Goal: Information Seeking & Learning: Compare options

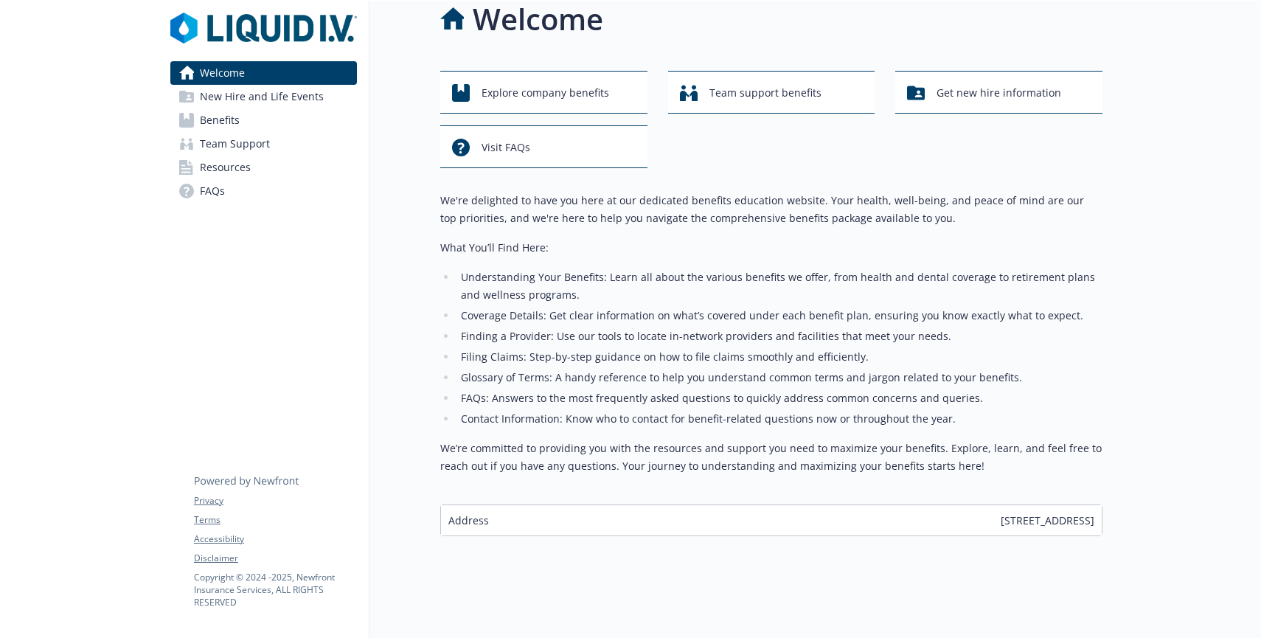
scroll to position [26, 0]
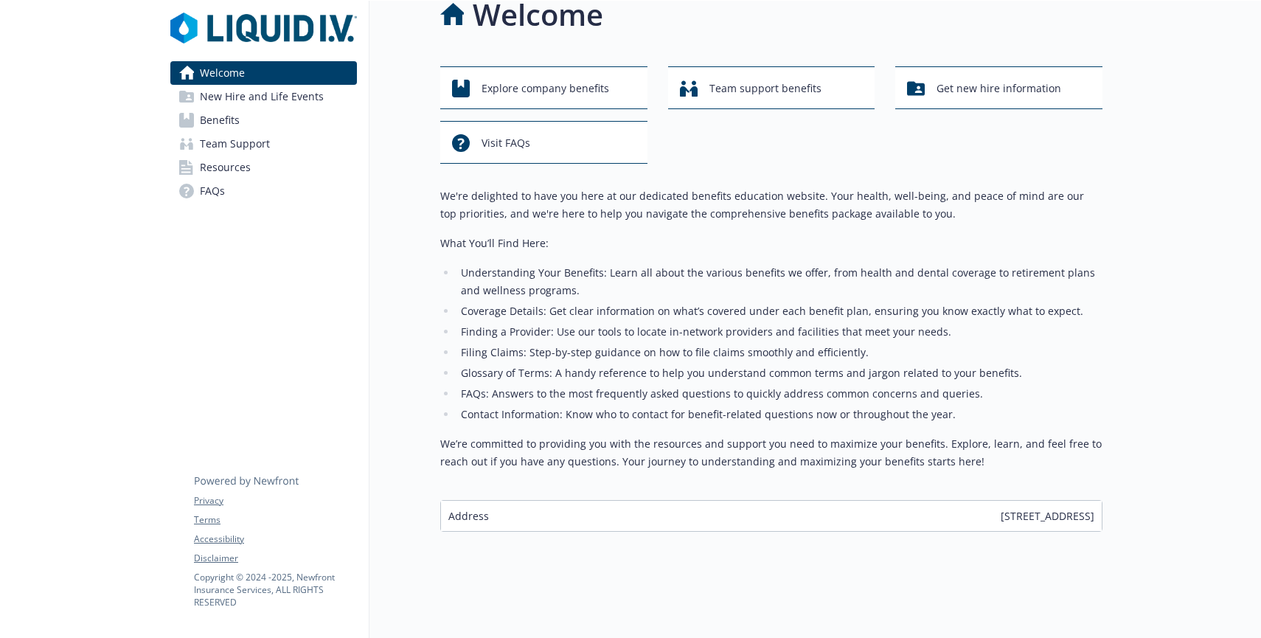
click at [285, 94] on span "New Hire and Life Events" at bounding box center [262, 97] width 124 height 24
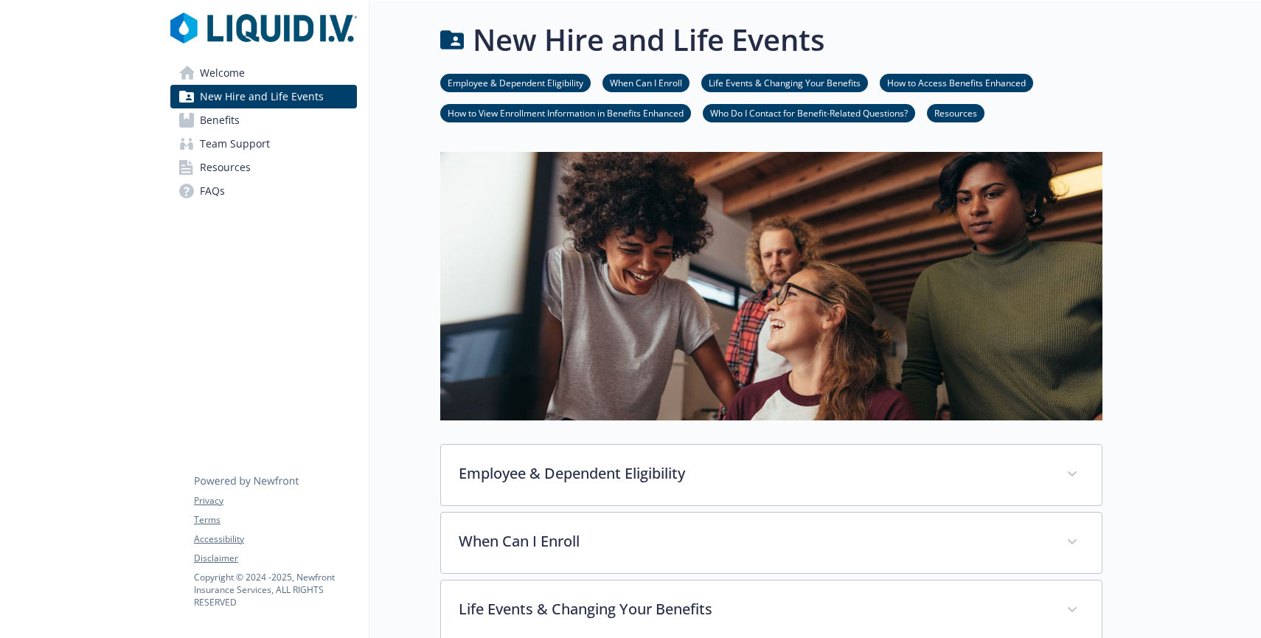
scroll to position [26, 0]
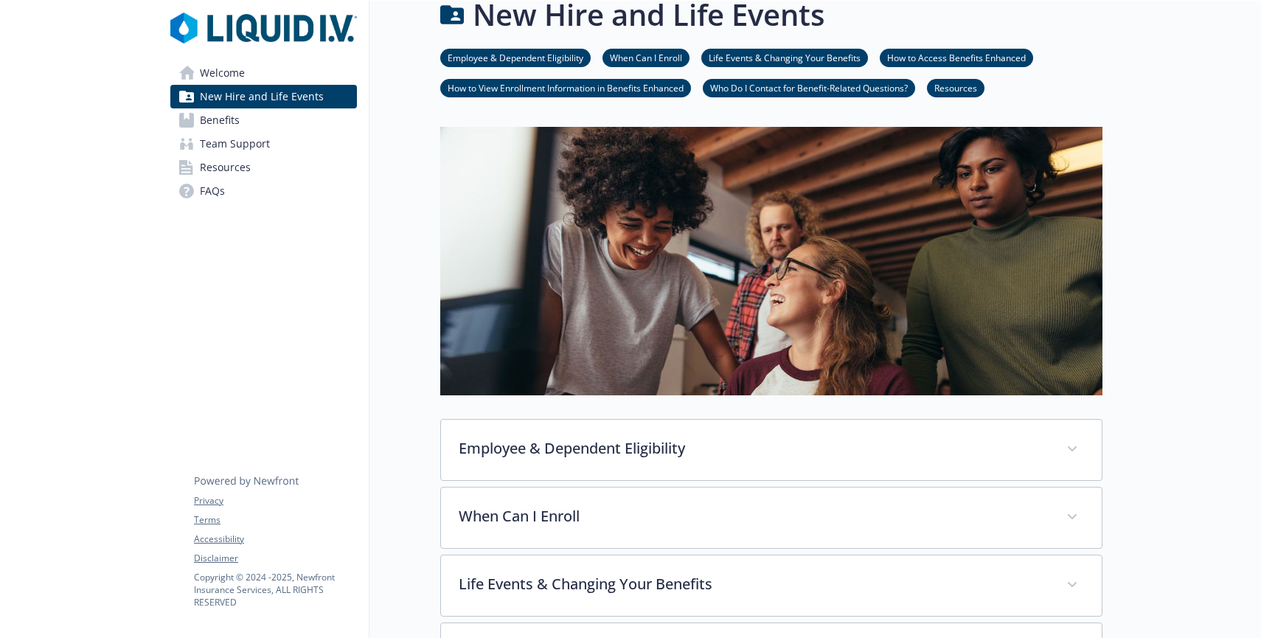
click at [301, 120] on link "Benefits" at bounding box center [263, 120] width 187 height 24
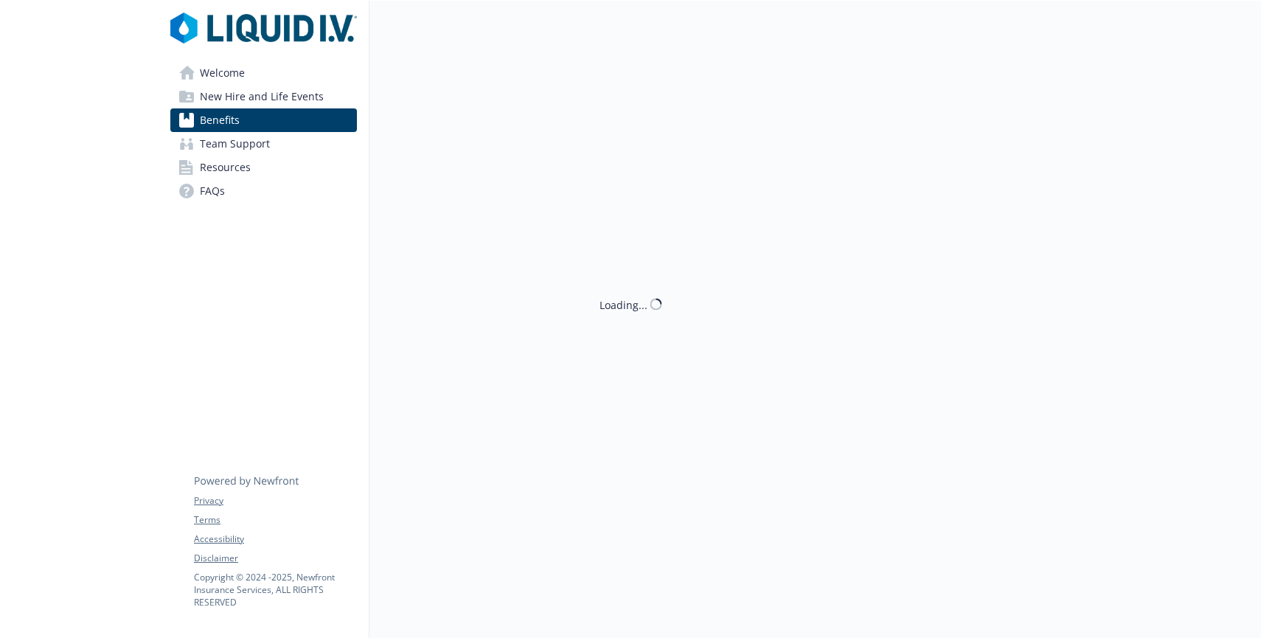
scroll to position [26, 0]
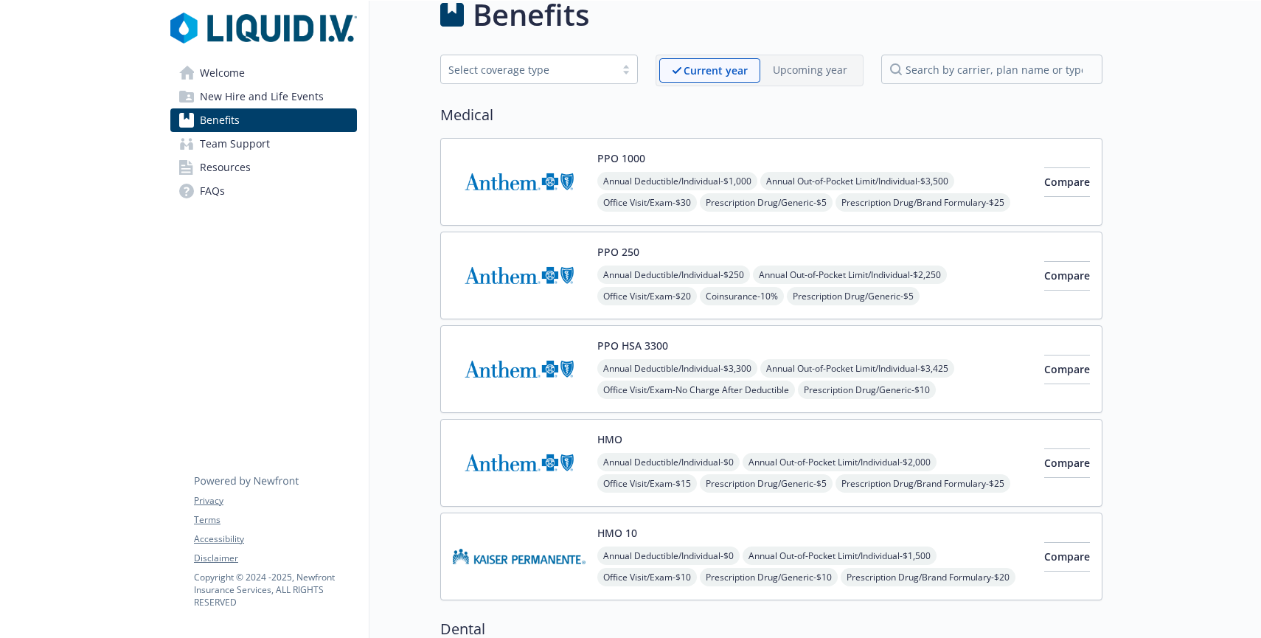
click at [299, 74] on link "Welcome" at bounding box center [263, 73] width 187 height 24
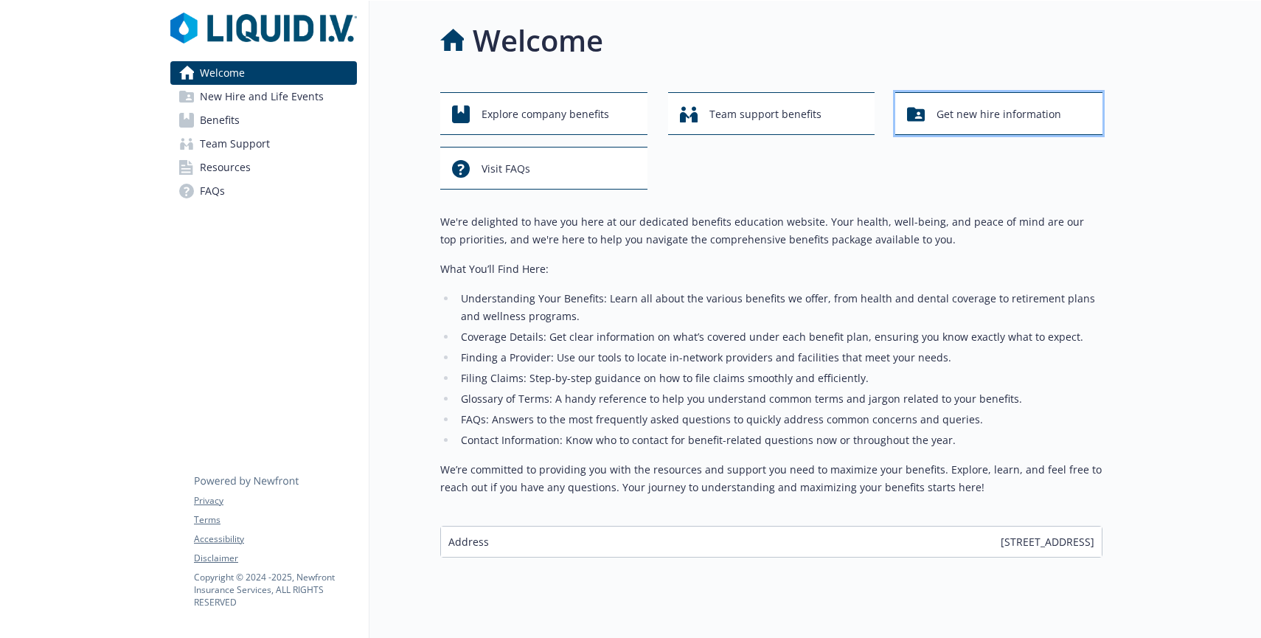
click at [974, 113] on span "Get new hire information" at bounding box center [998, 114] width 125 height 28
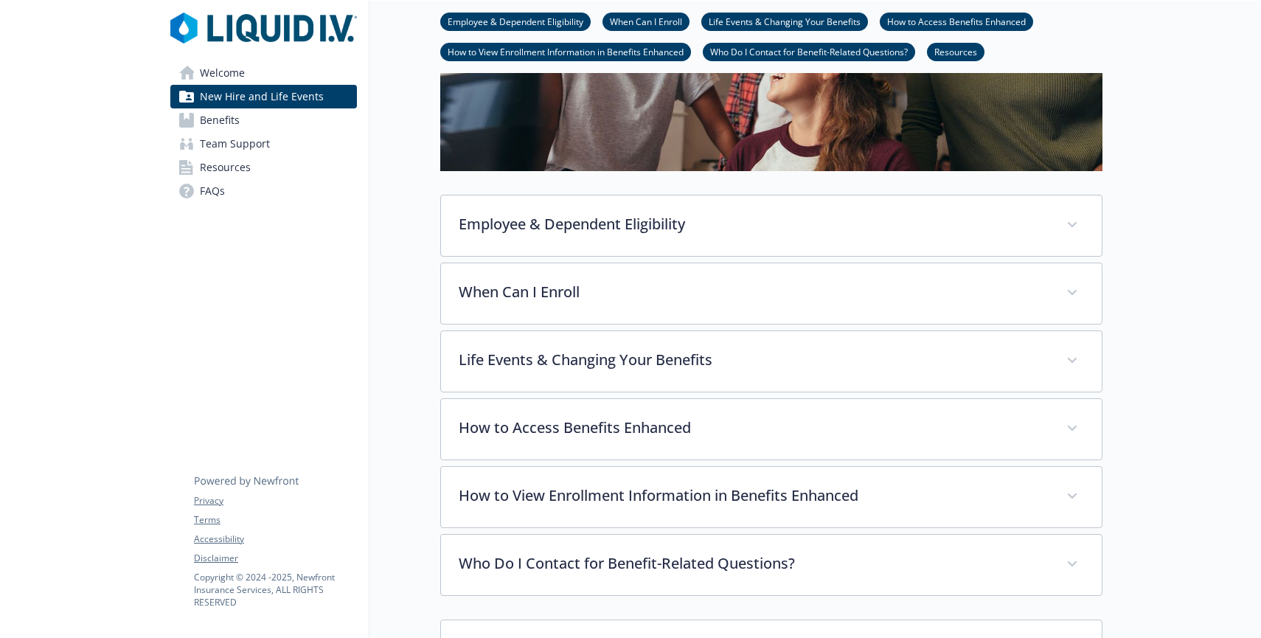
scroll to position [274, 0]
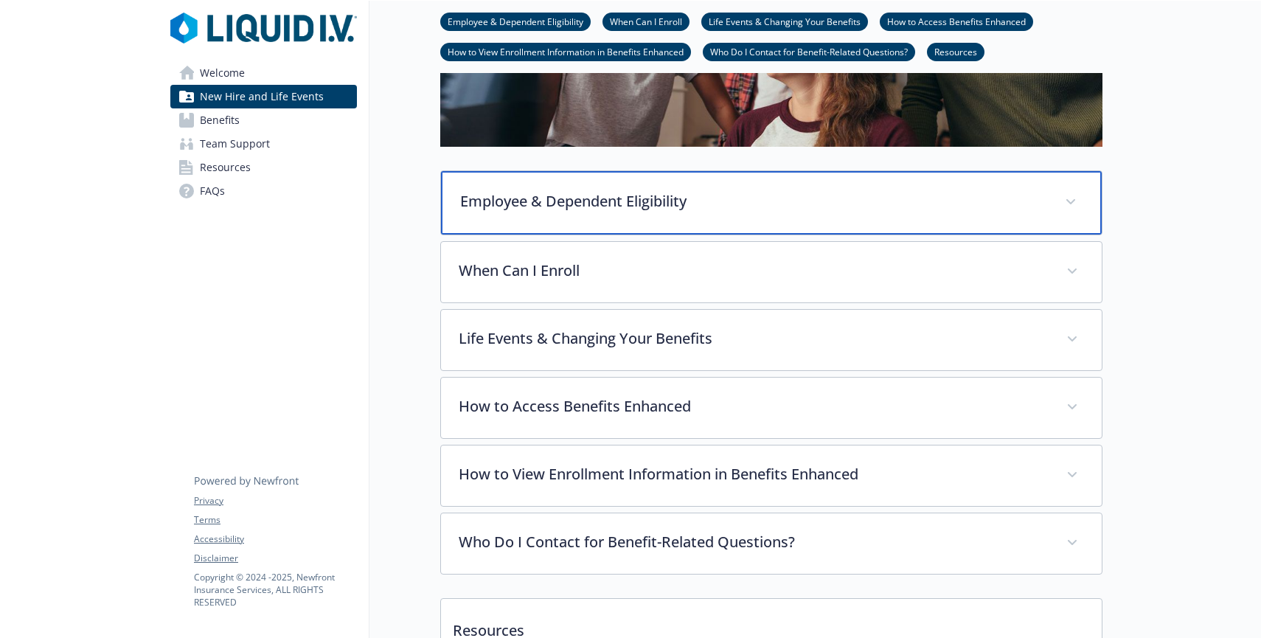
click at [771, 197] on p "Employee & Dependent Eligibility" at bounding box center [753, 201] width 587 height 22
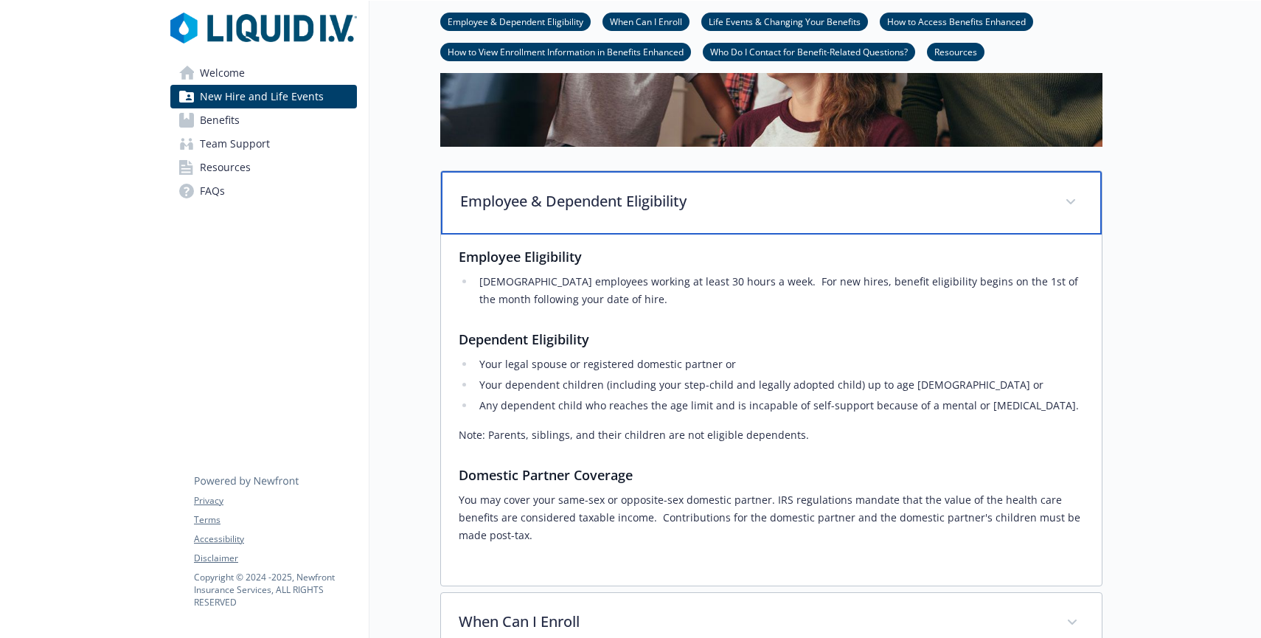
click at [771, 197] on p "Employee & Dependent Eligibility" at bounding box center [753, 201] width 587 height 22
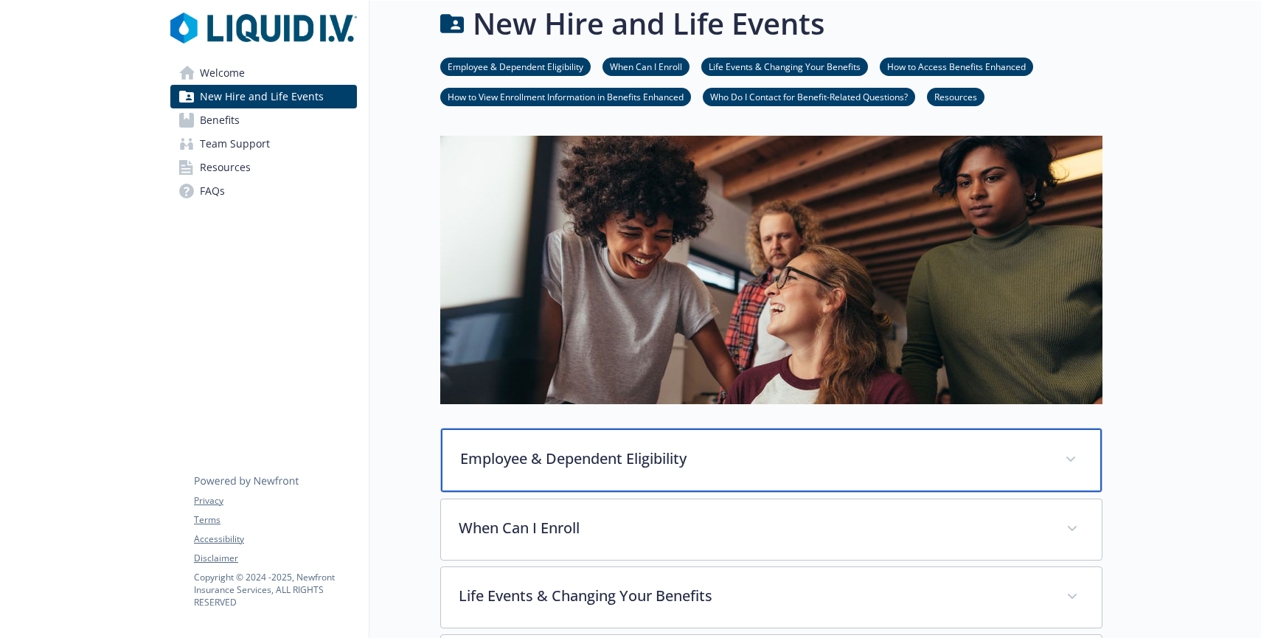
scroll to position [0, 0]
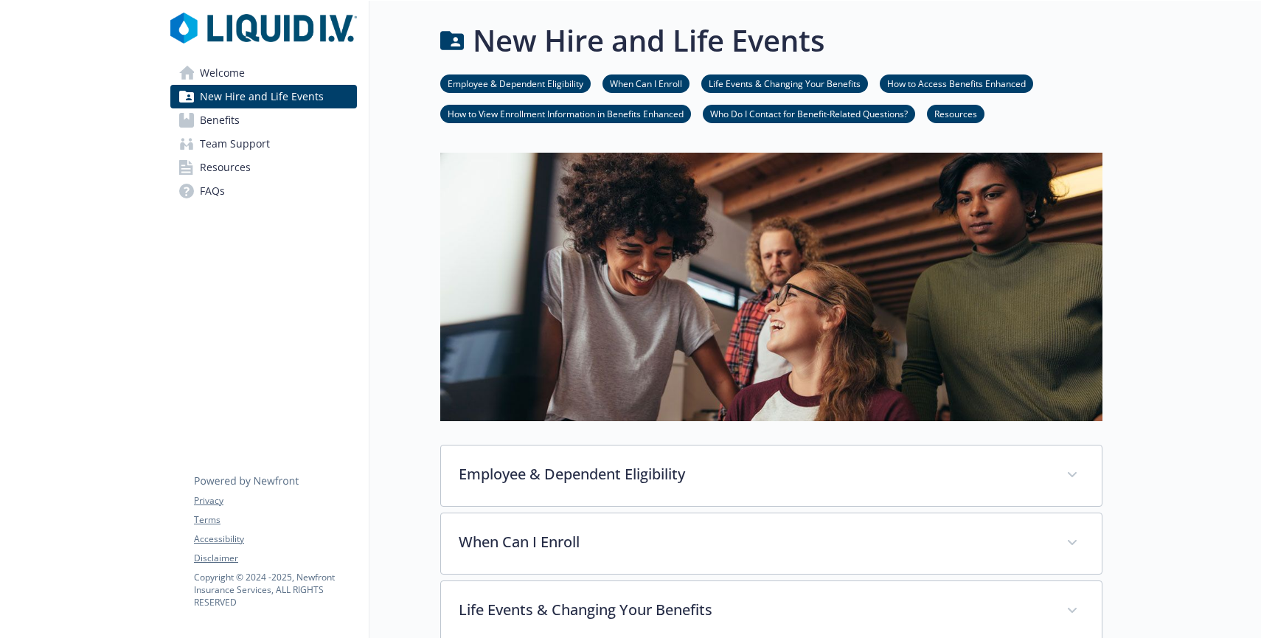
click at [650, 80] on link "When Can I Enroll" at bounding box center [645, 83] width 87 height 14
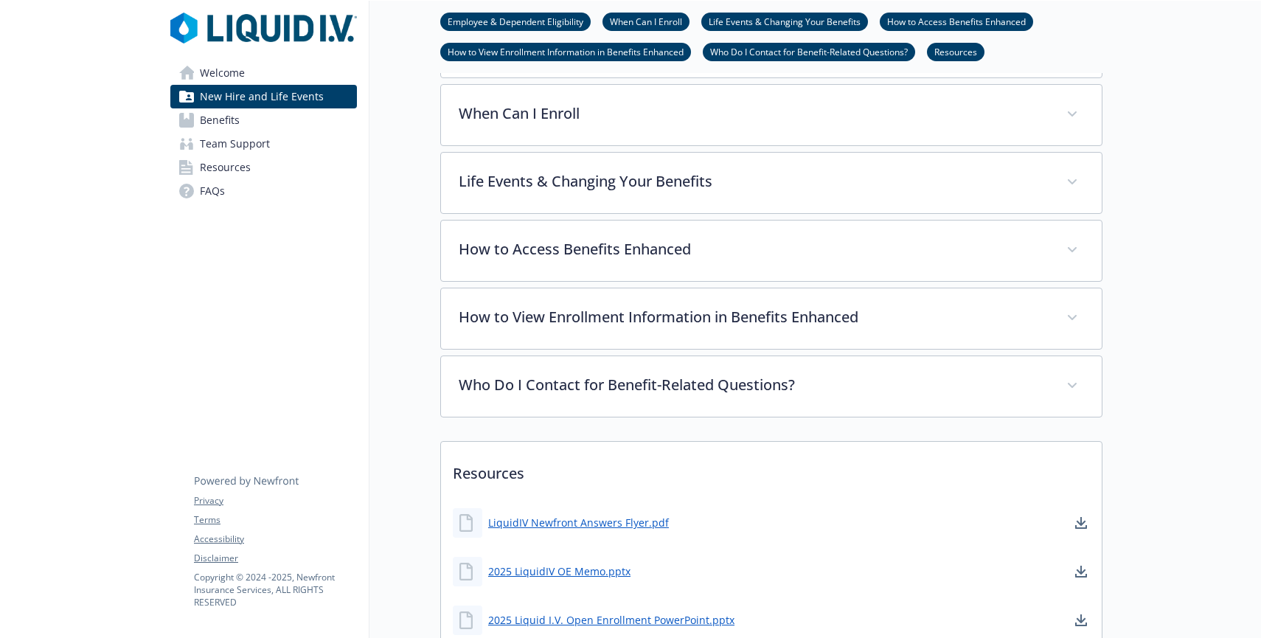
scroll to position [436, 0]
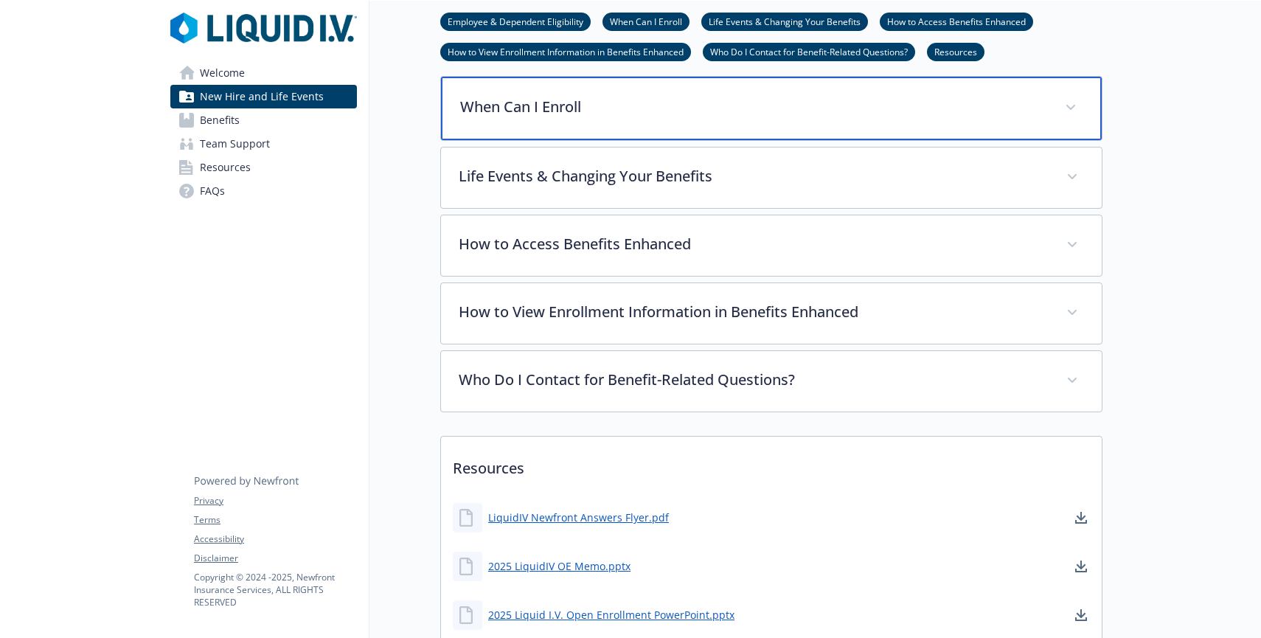
click at [599, 111] on p "When Can I Enroll" at bounding box center [753, 107] width 587 height 22
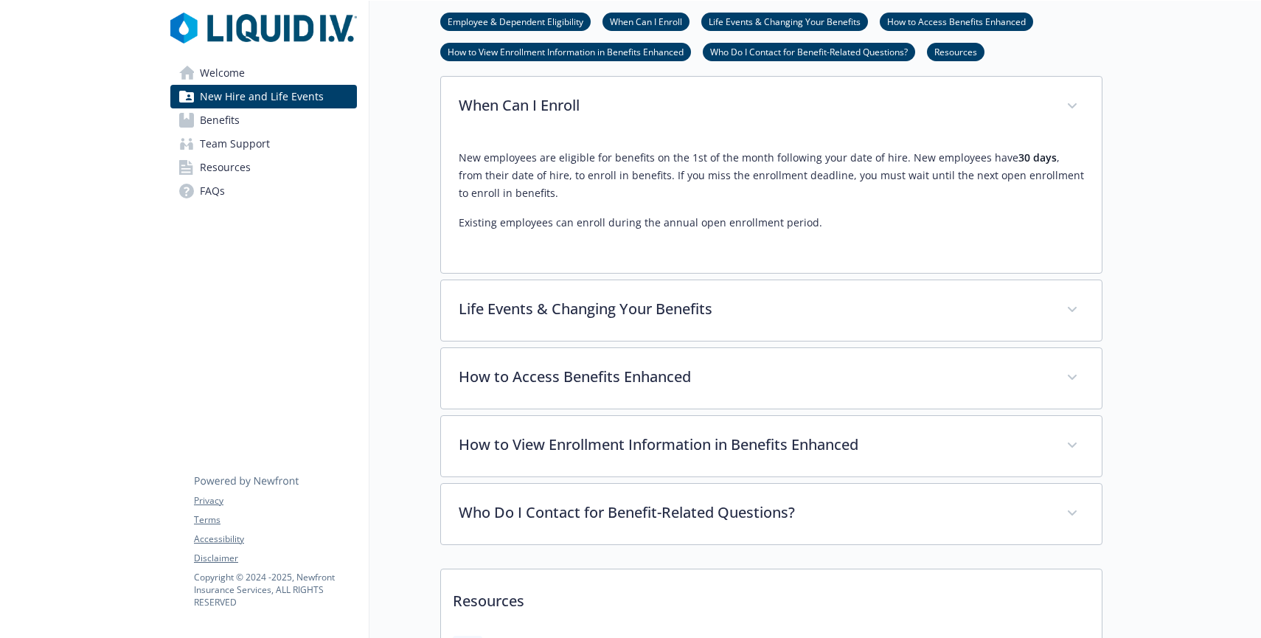
click at [294, 129] on link "Benefits" at bounding box center [263, 120] width 187 height 24
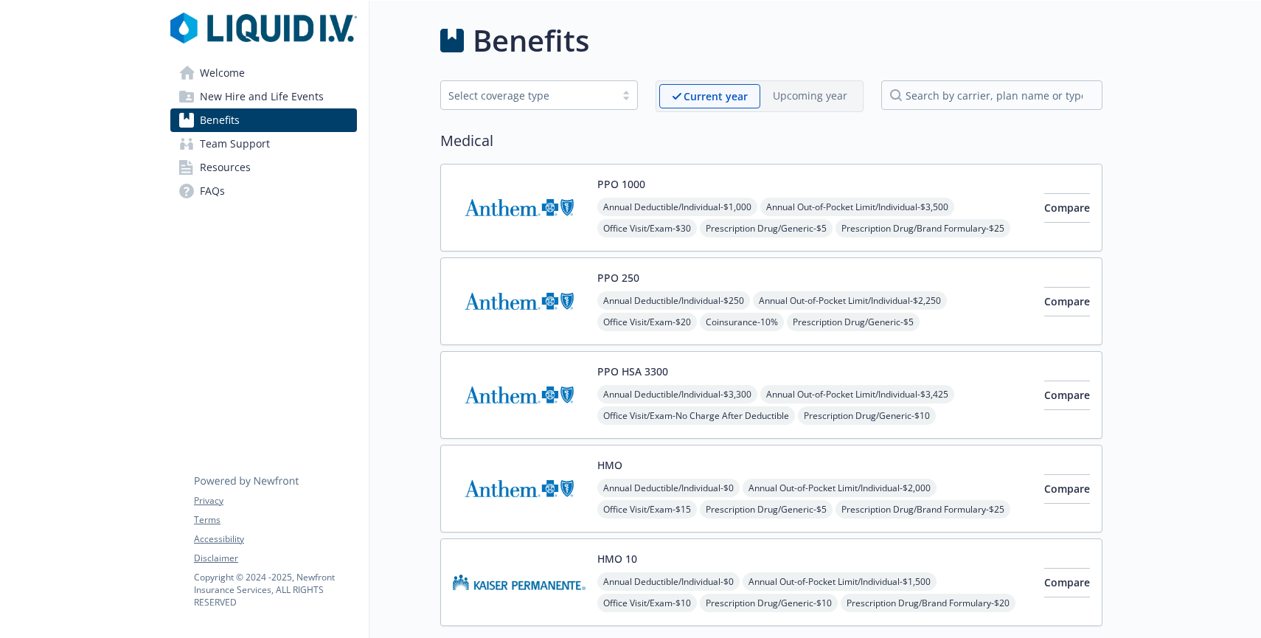
click at [265, 143] on span "Team Support" at bounding box center [235, 144] width 70 height 24
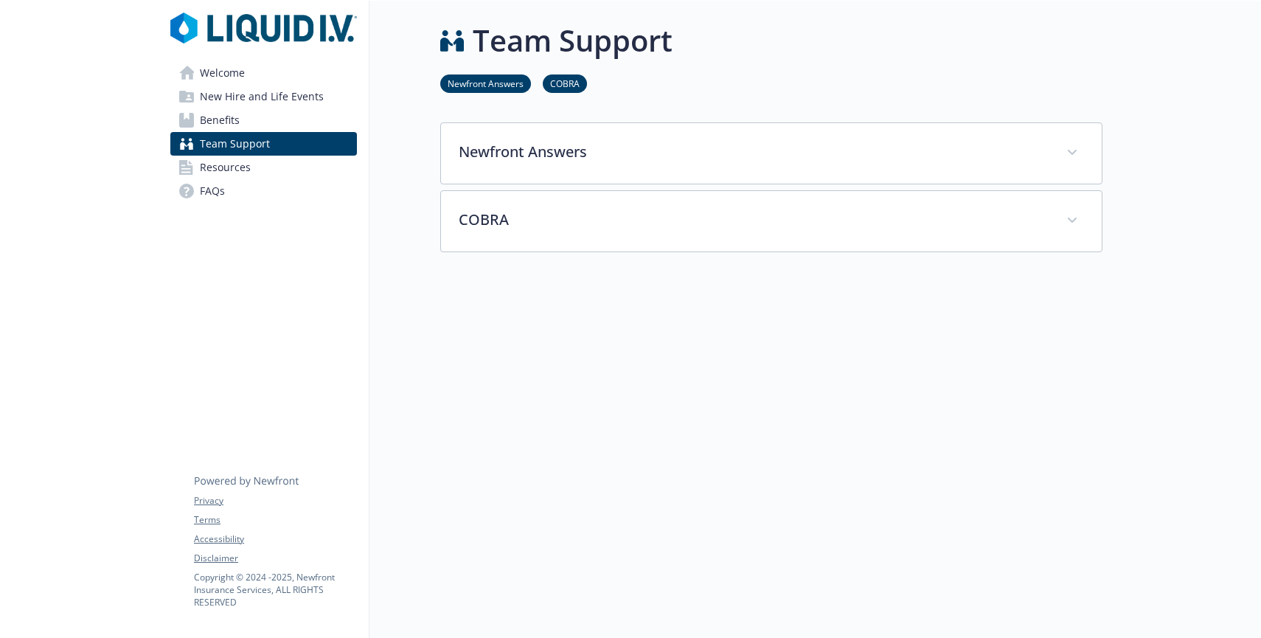
click at [263, 160] on link "Resources" at bounding box center [263, 168] width 187 height 24
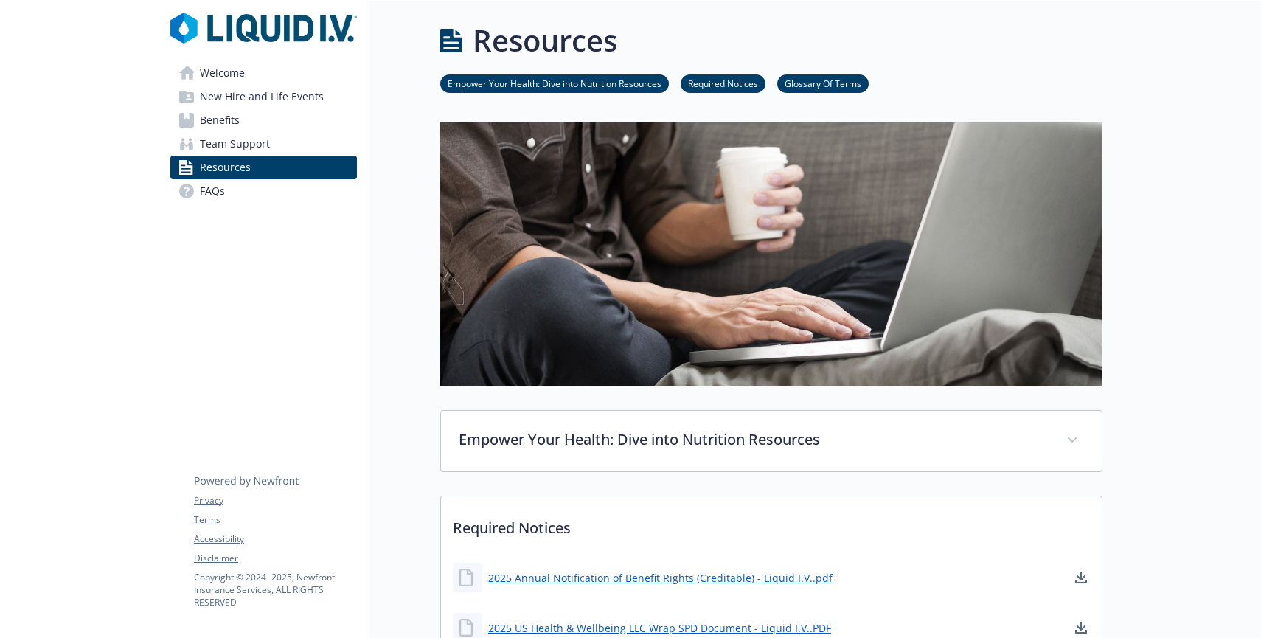
click at [269, 185] on link "FAQs" at bounding box center [263, 191] width 187 height 24
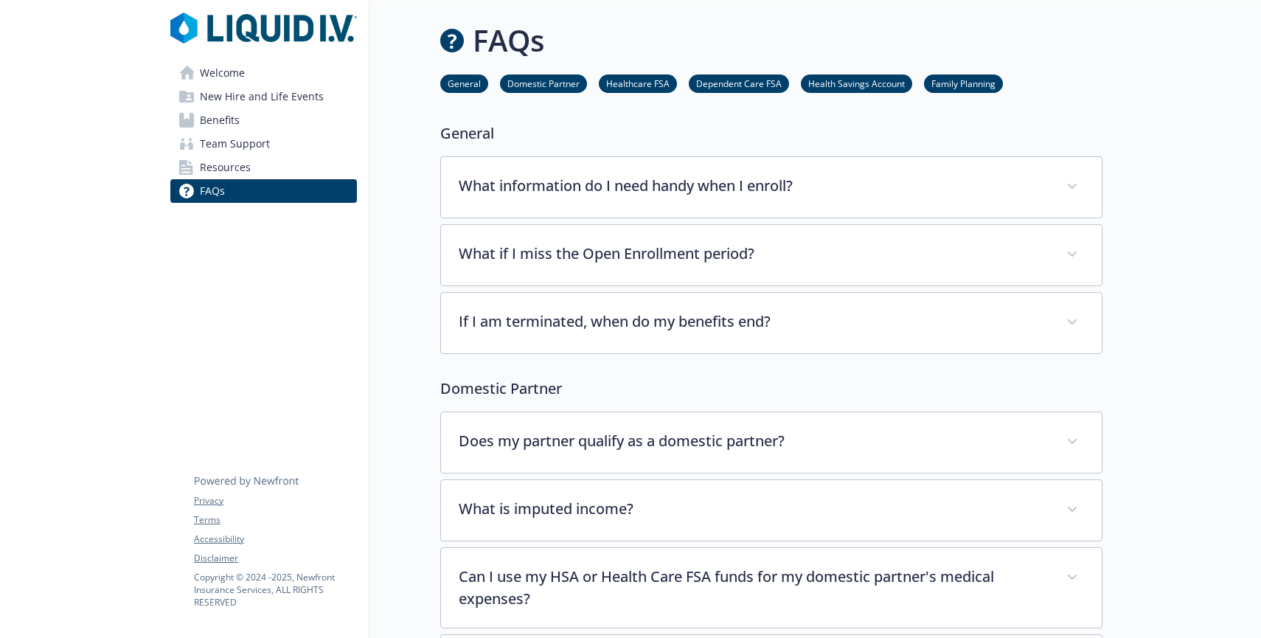
click at [265, 76] on link "Welcome" at bounding box center [263, 73] width 187 height 24
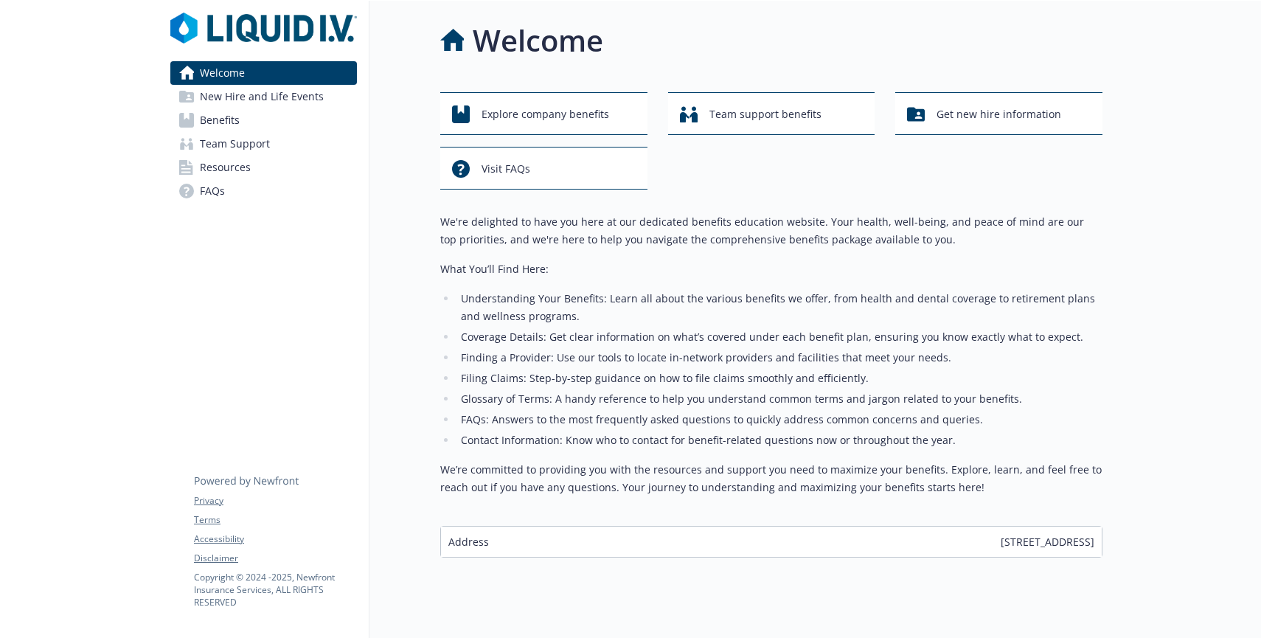
click at [292, 116] on link "Benefits" at bounding box center [263, 120] width 187 height 24
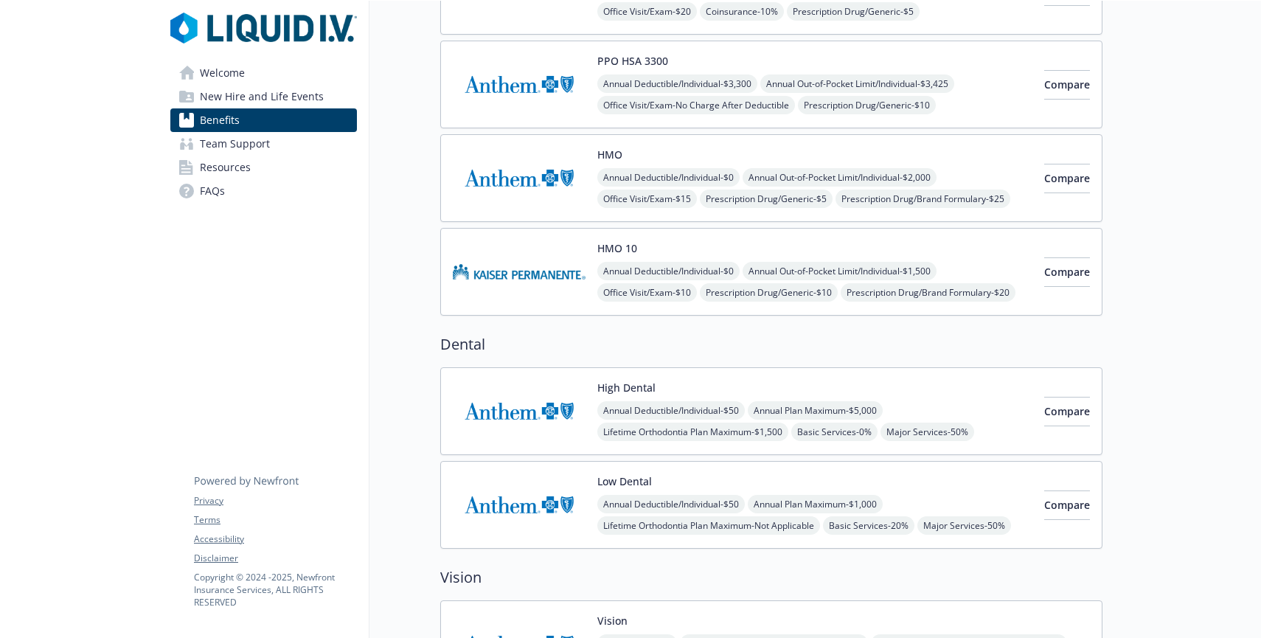
scroll to position [305, 0]
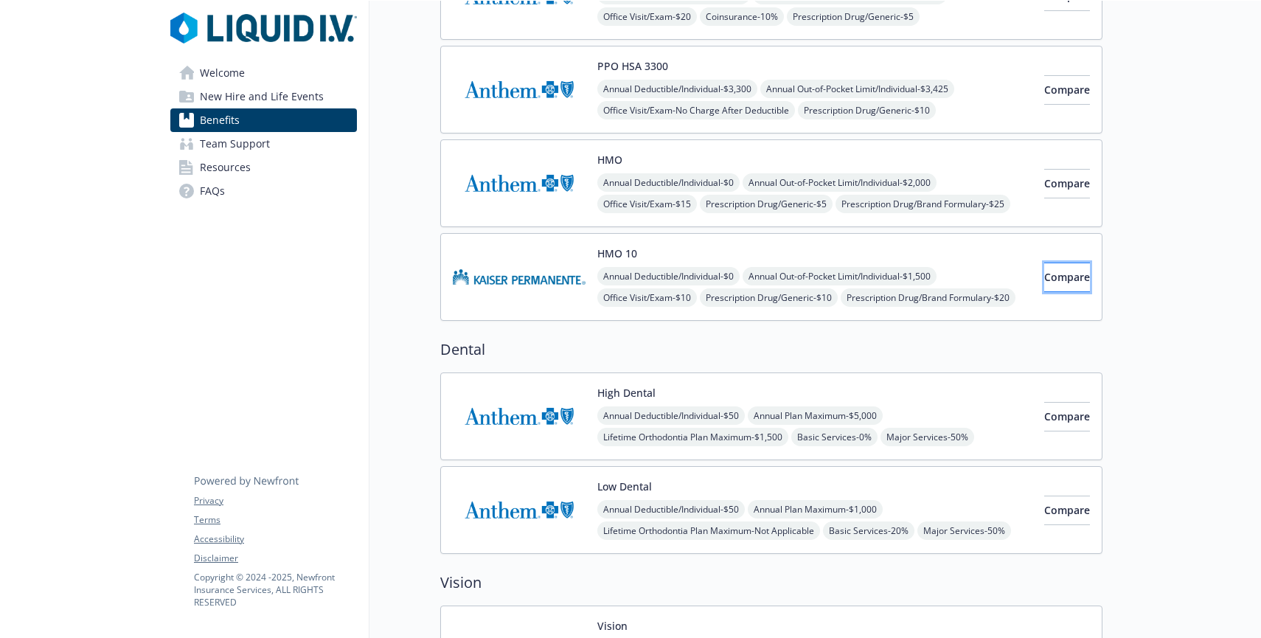
click at [1051, 285] on button "Compare" at bounding box center [1067, 276] width 46 height 29
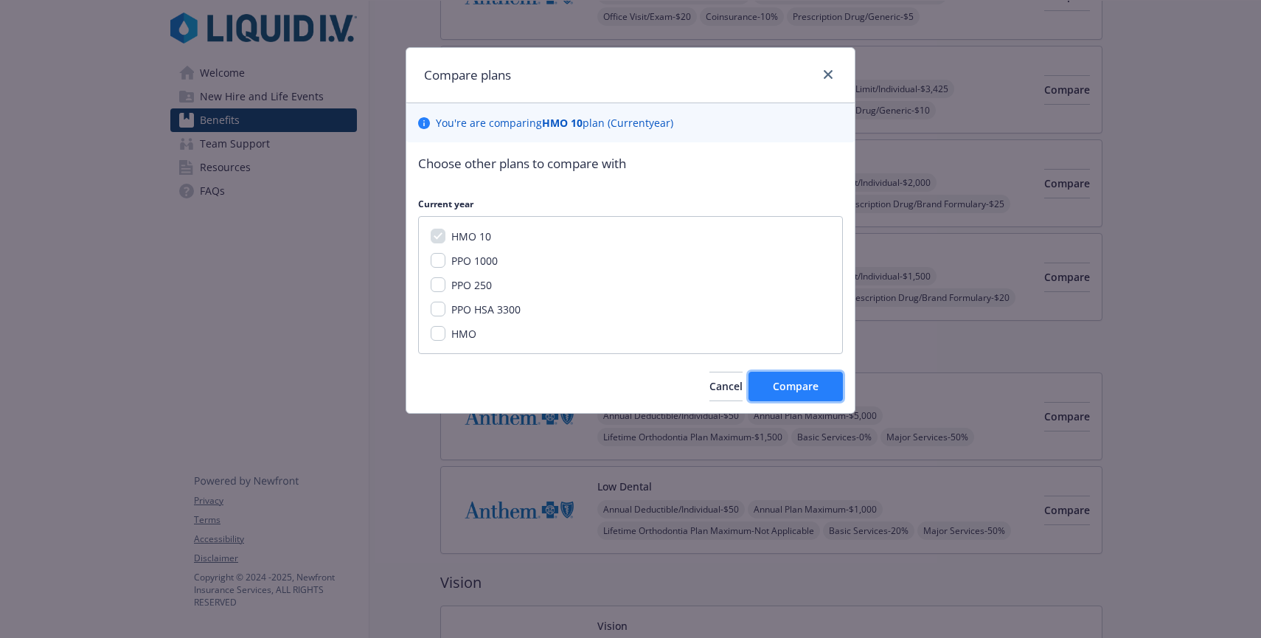
click at [824, 383] on button "Compare" at bounding box center [795, 386] width 94 height 29
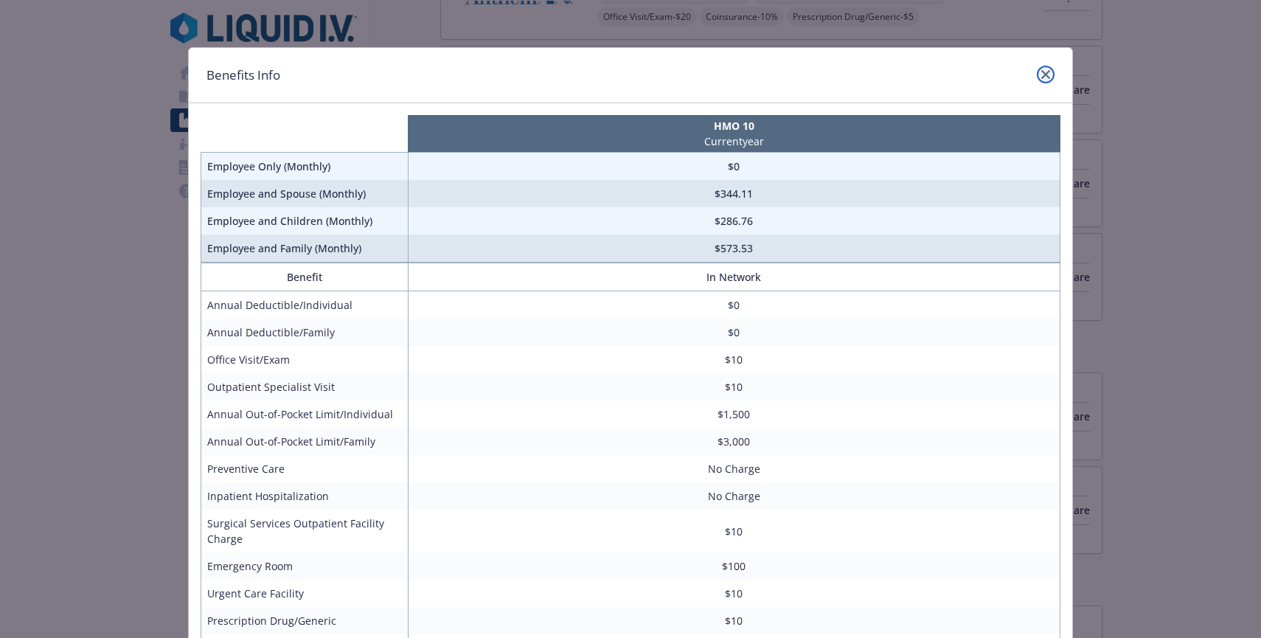
click at [1042, 74] on icon "close" at bounding box center [1045, 74] width 9 height 9
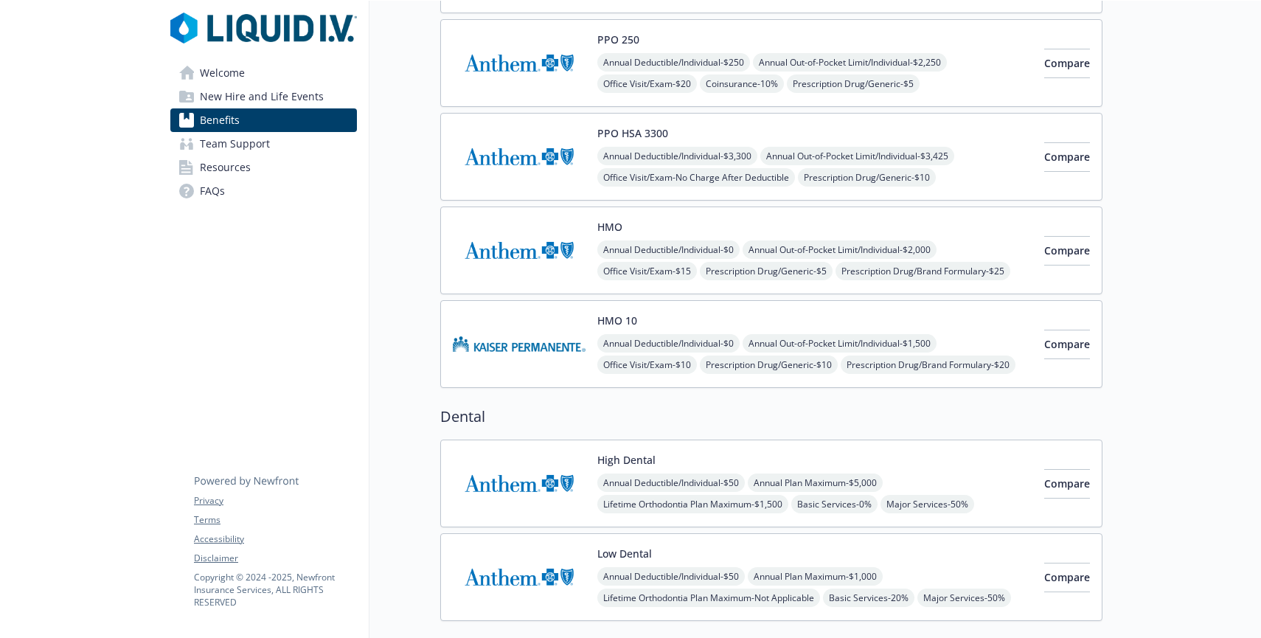
scroll to position [232, 0]
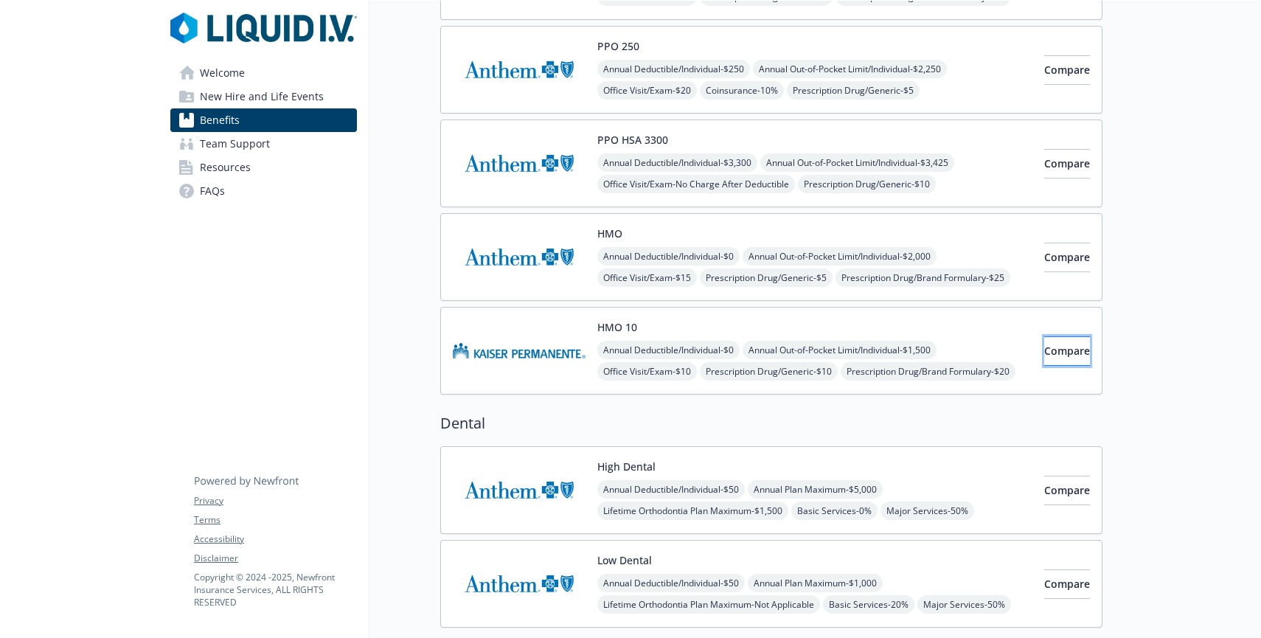
click at [1058, 352] on span "Compare" at bounding box center [1067, 351] width 46 height 14
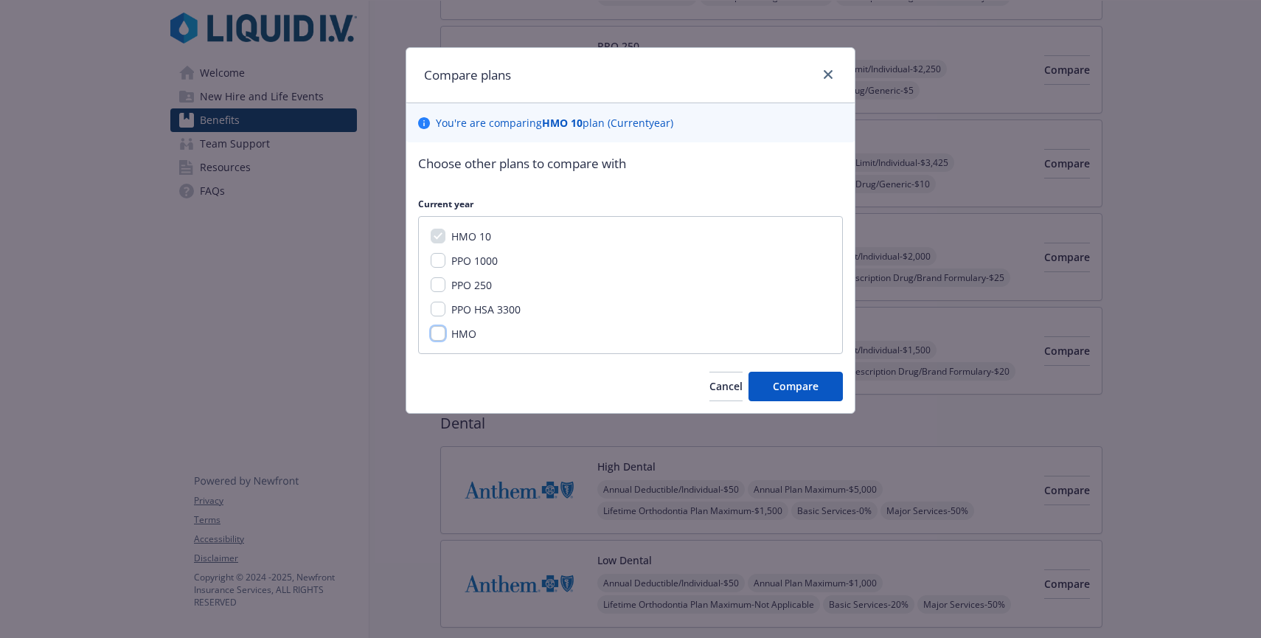
click at [442, 332] on input "HMO" at bounding box center [438, 333] width 15 height 15
checkbox input "true"
click at [820, 384] on button "Compare" at bounding box center [795, 386] width 94 height 29
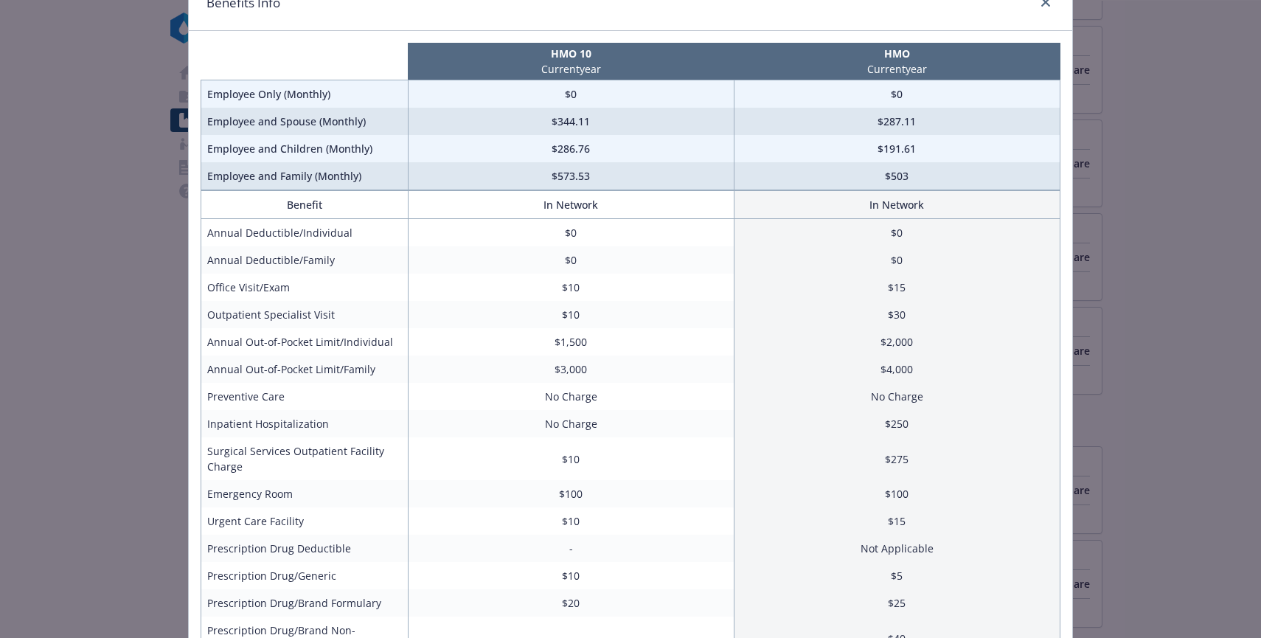
scroll to position [84, 0]
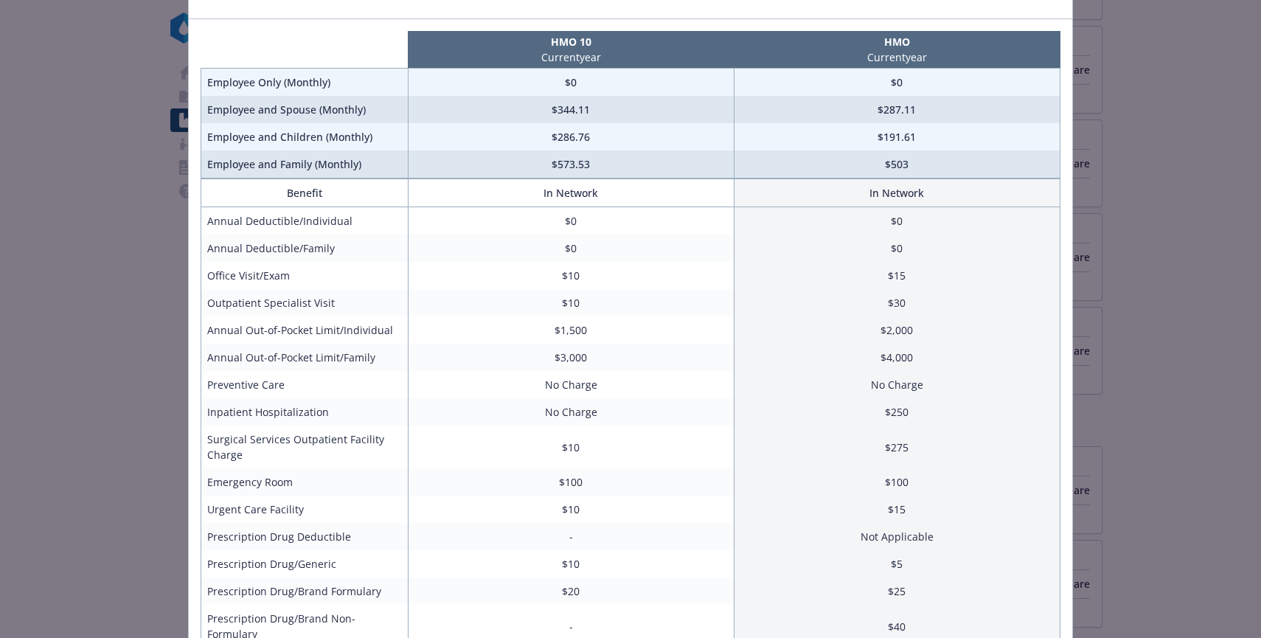
click at [288, 330] on td "Annual Out-of-Pocket Limit/Individual" at bounding box center [304, 329] width 207 height 27
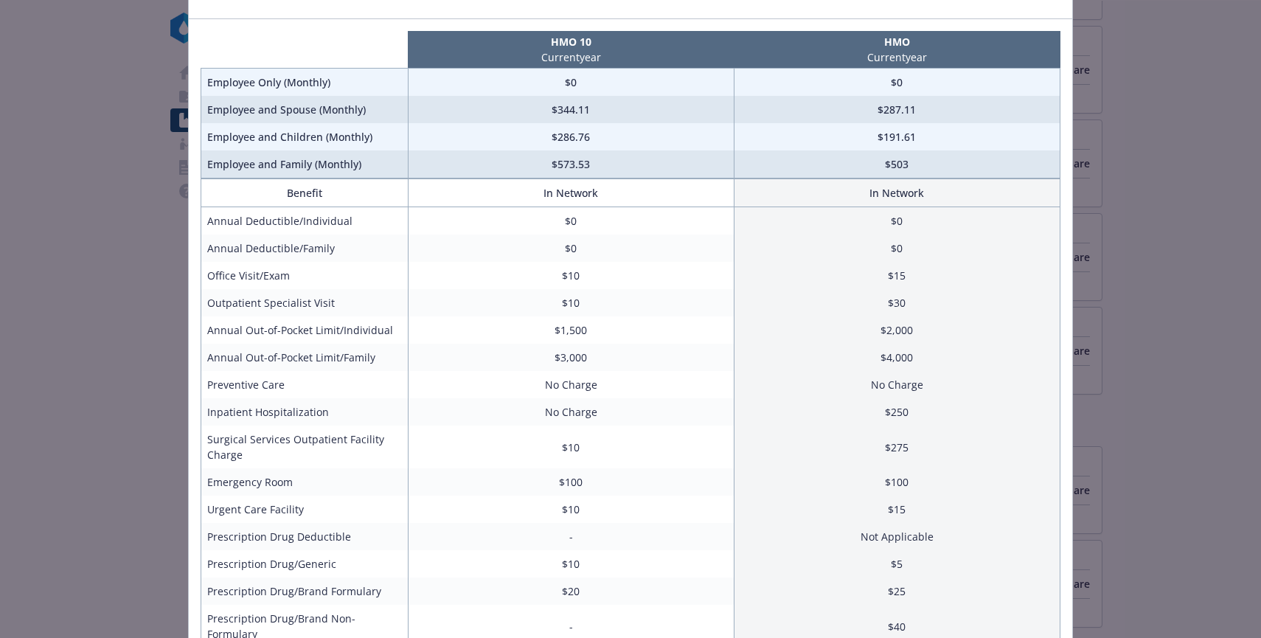
click at [288, 330] on td "Annual Out-of-Pocket Limit/Individual" at bounding box center [304, 329] width 207 height 27
click at [564, 327] on td "$1,500" at bounding box center [571, 329] width 326 height 27
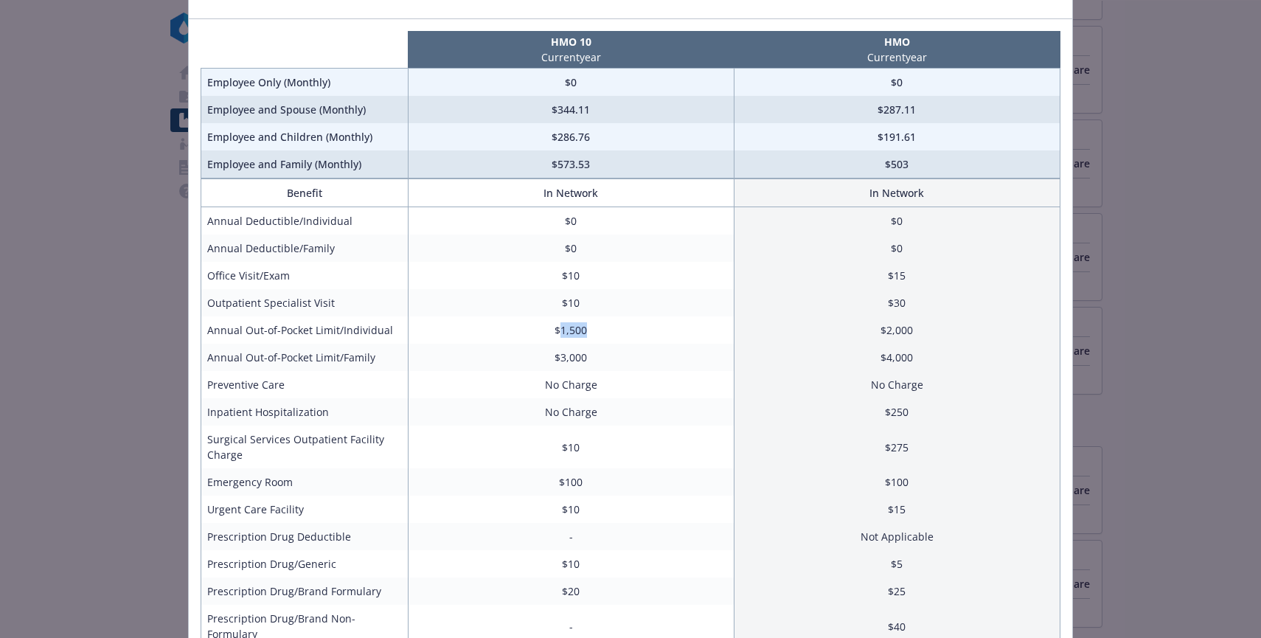
click at [564, 327] on td "$1,500" at bounding box center [571, 329] width 326 height 27
click at [621, 327] on td "$1,500" at bounding box center [571, 329] width 326 height 27
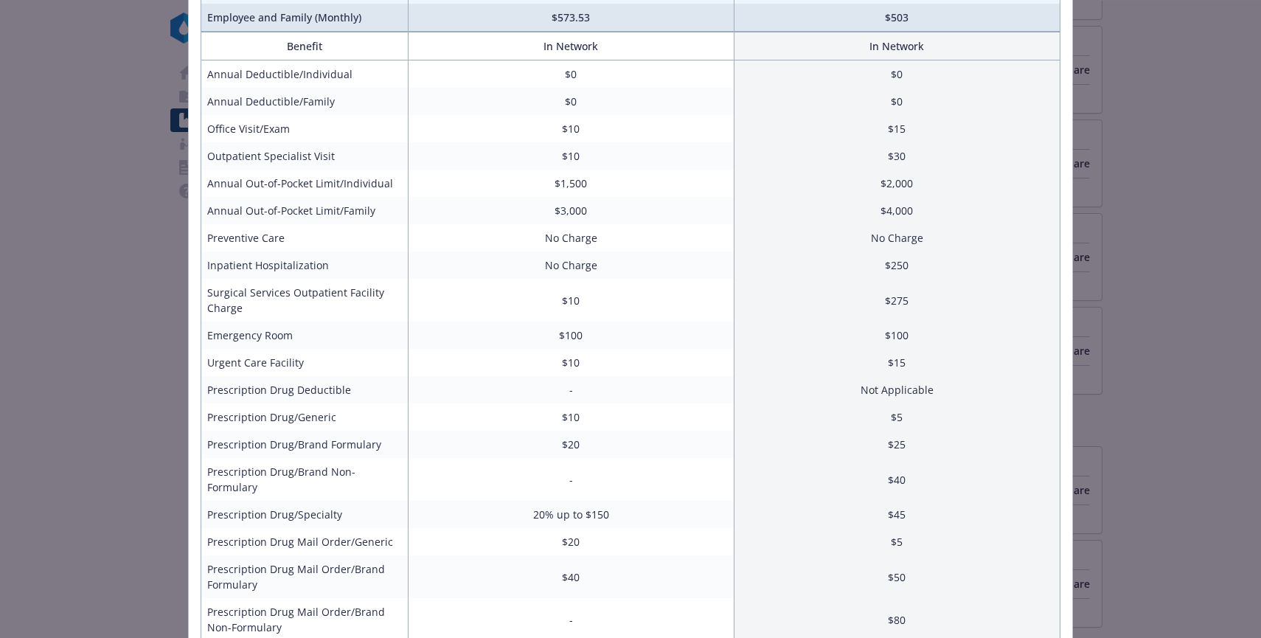
scroll to position [237, 0]
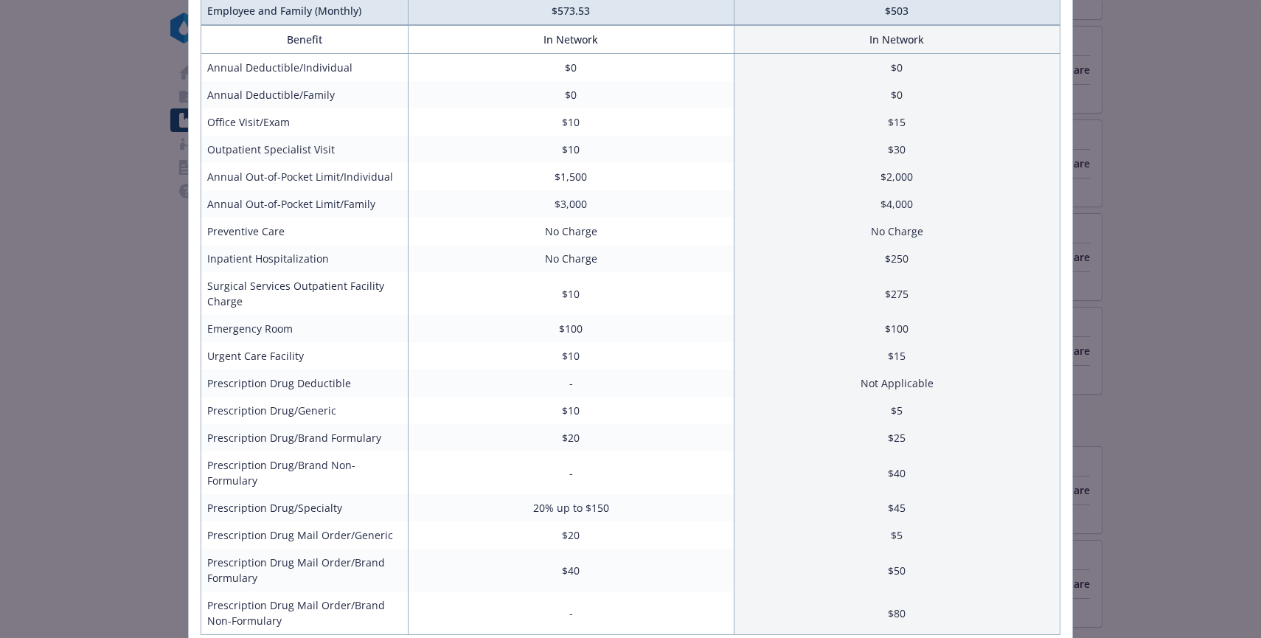
click at [301, 417] on td "Prescription Drug/Generic" at bounding box center [304, 410] width 207 height 27
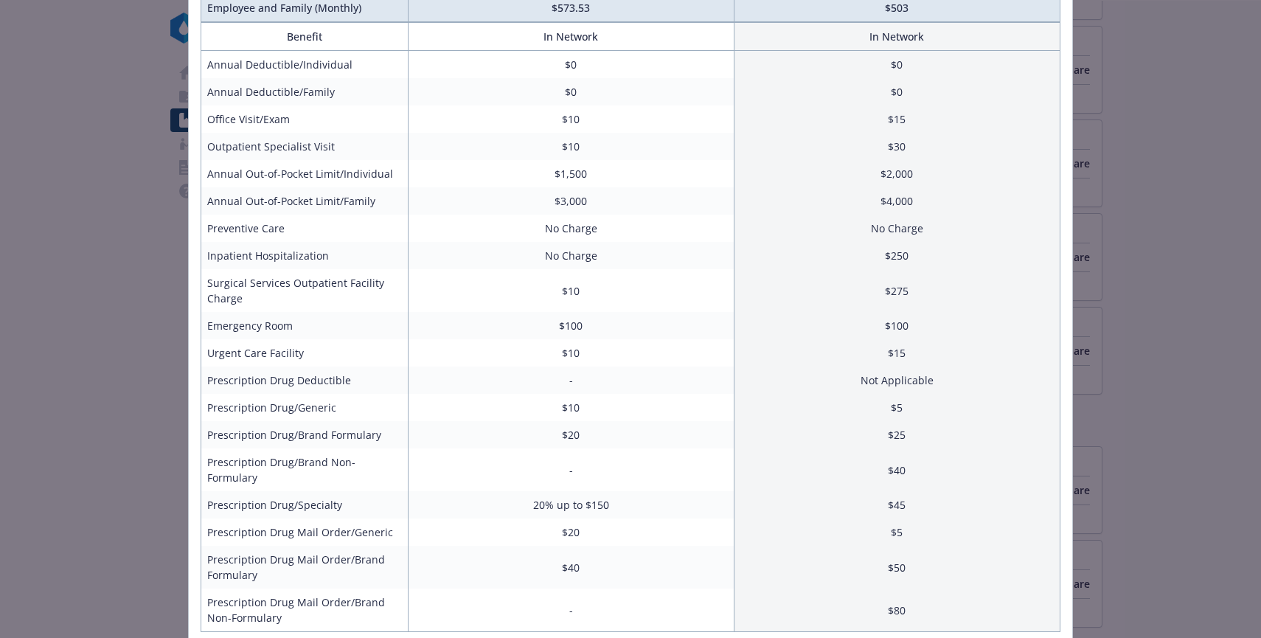
click at [568, 408] on td "$10" at bounding box center [571, 407] width 326 height 27
click at [612, 407] on td "$10" at bounding box center [571, 407] width 326 height 27
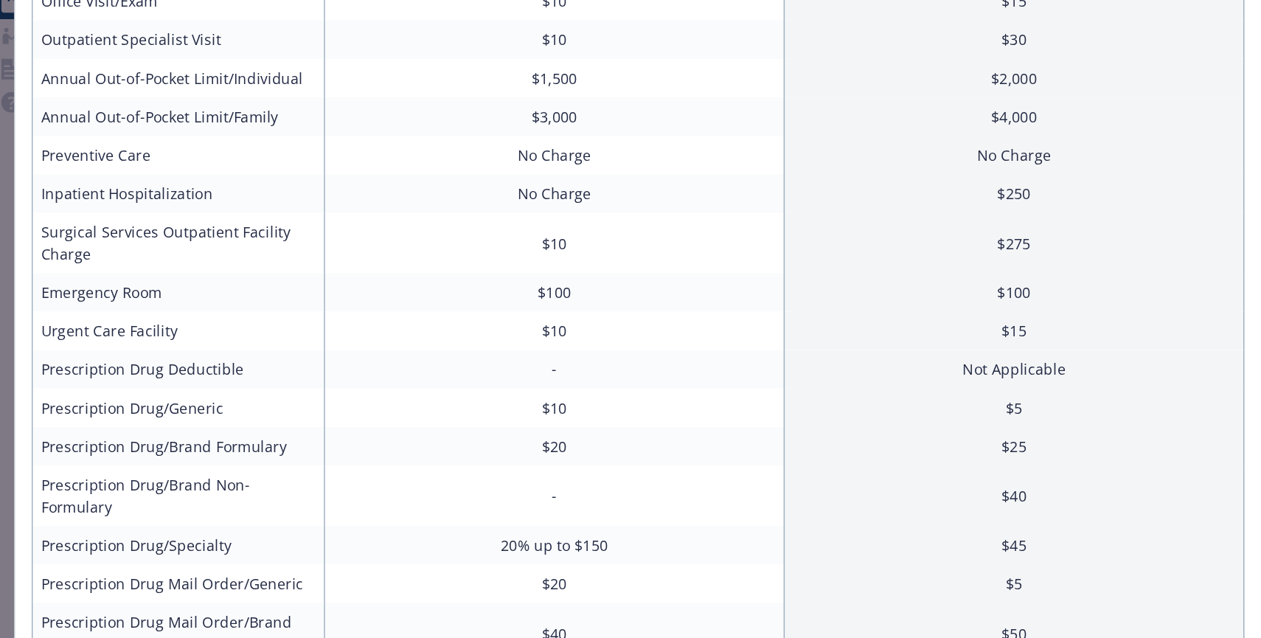
click at [266, 411] on td "Prescription Drug/Generic" at bounding box center [304, 407] width 207 height 27
click at [579, 404] on td "$10" at bounding box center [571, 407] width 326 height 27
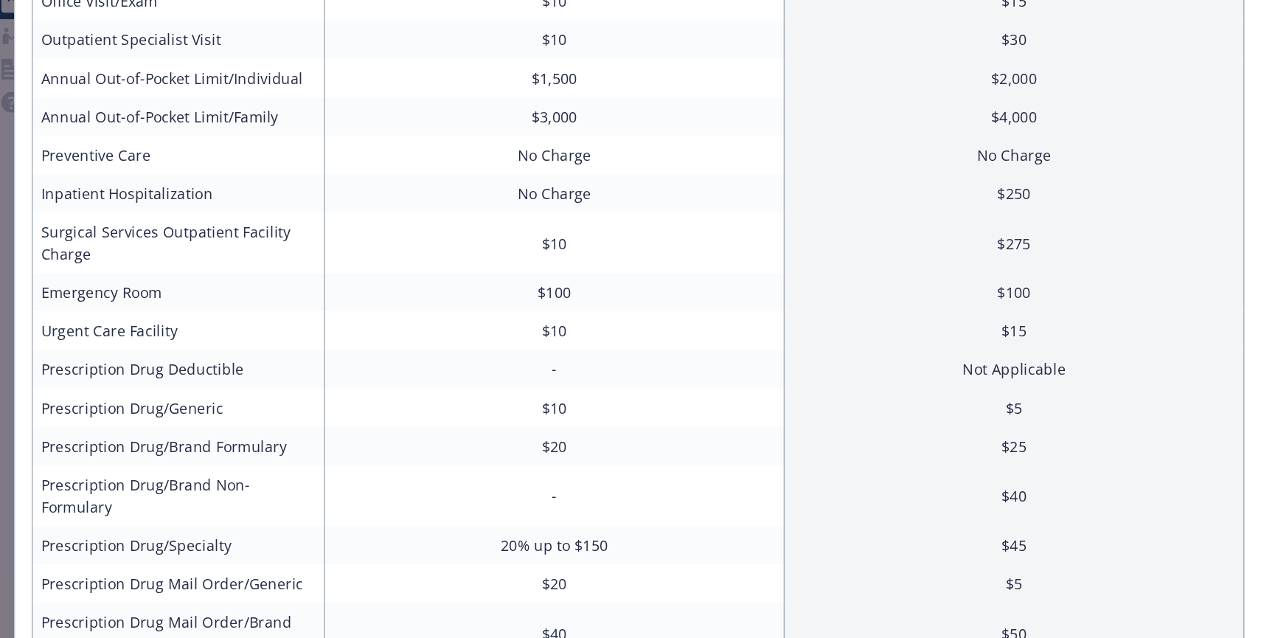
click at [579, 404] on td "$10" at bounding box center [571, 407] width 326 height 27
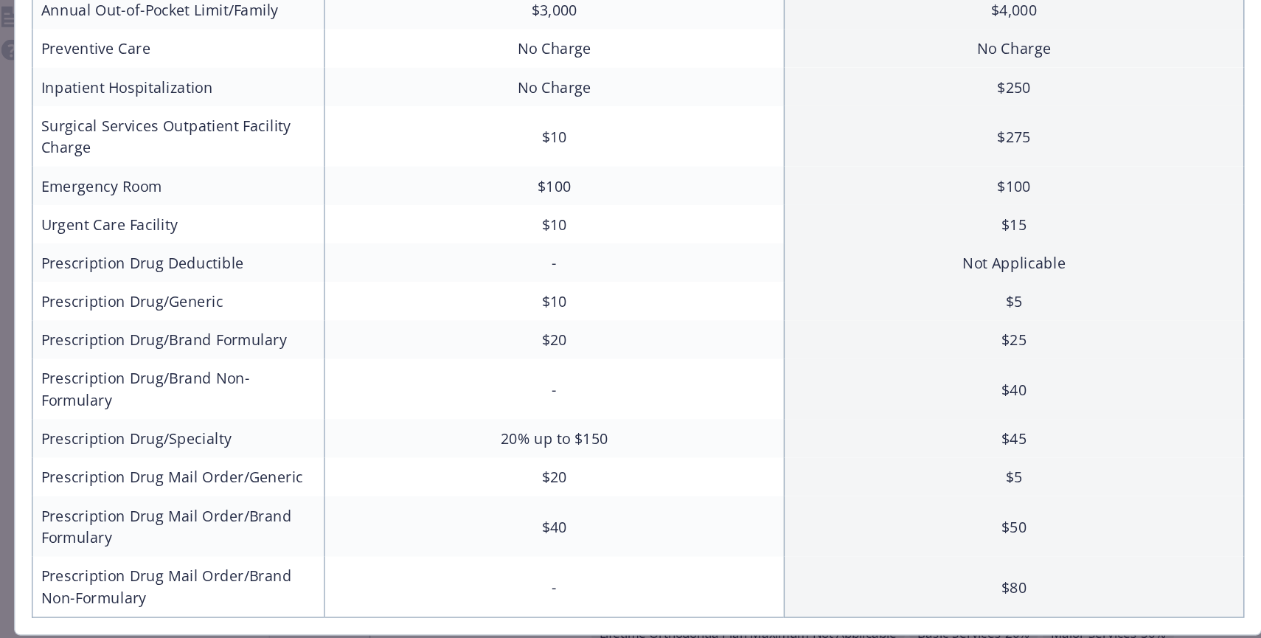
scroll to position [0, 0]
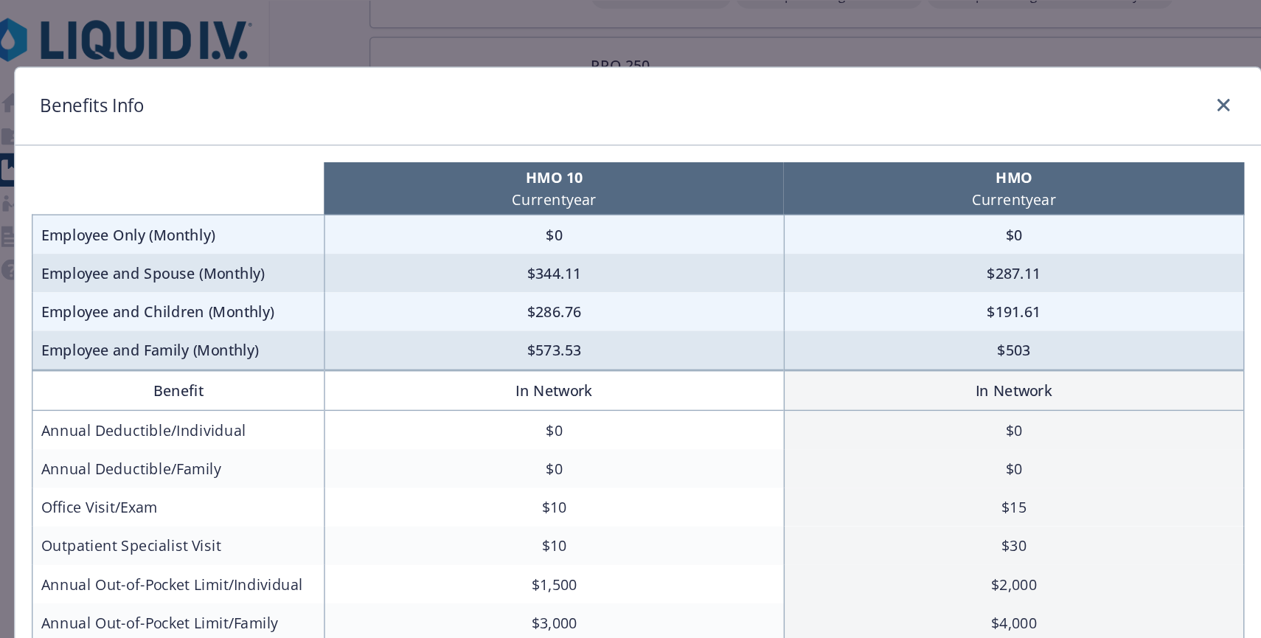
click at [572, 169] on td "$0" at bounding box center [571, 167] width 326 height 28
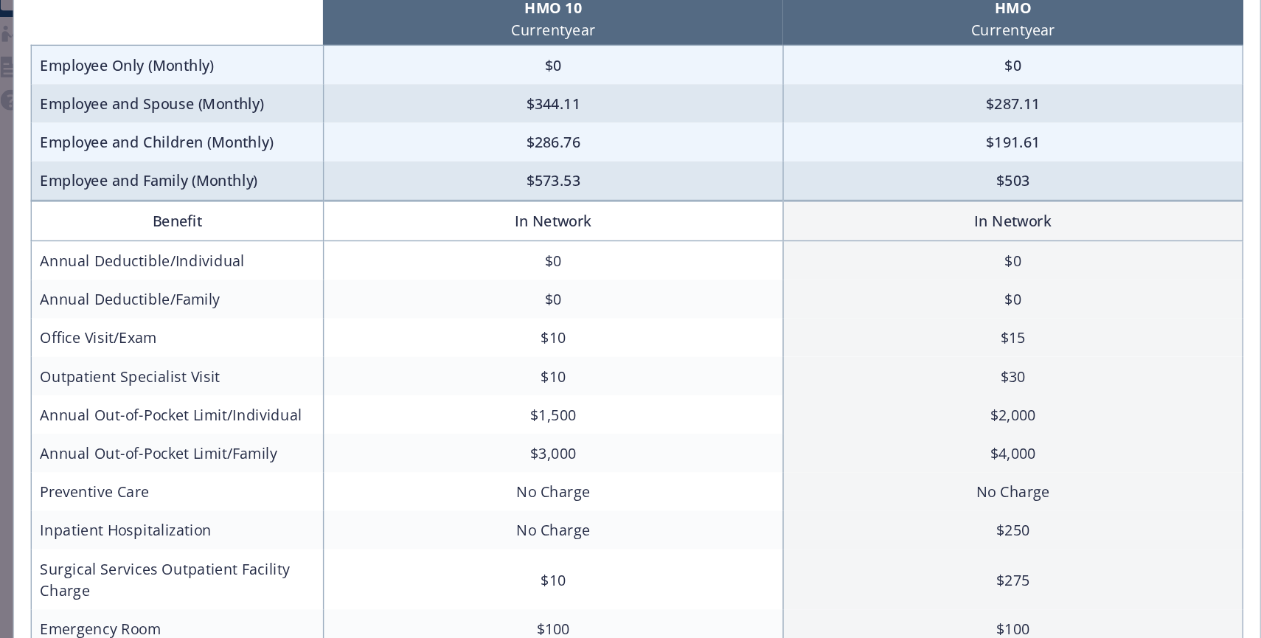
click at [575, 198] on td "$344.11" at bounding box center [571, 193] width 326 height 27
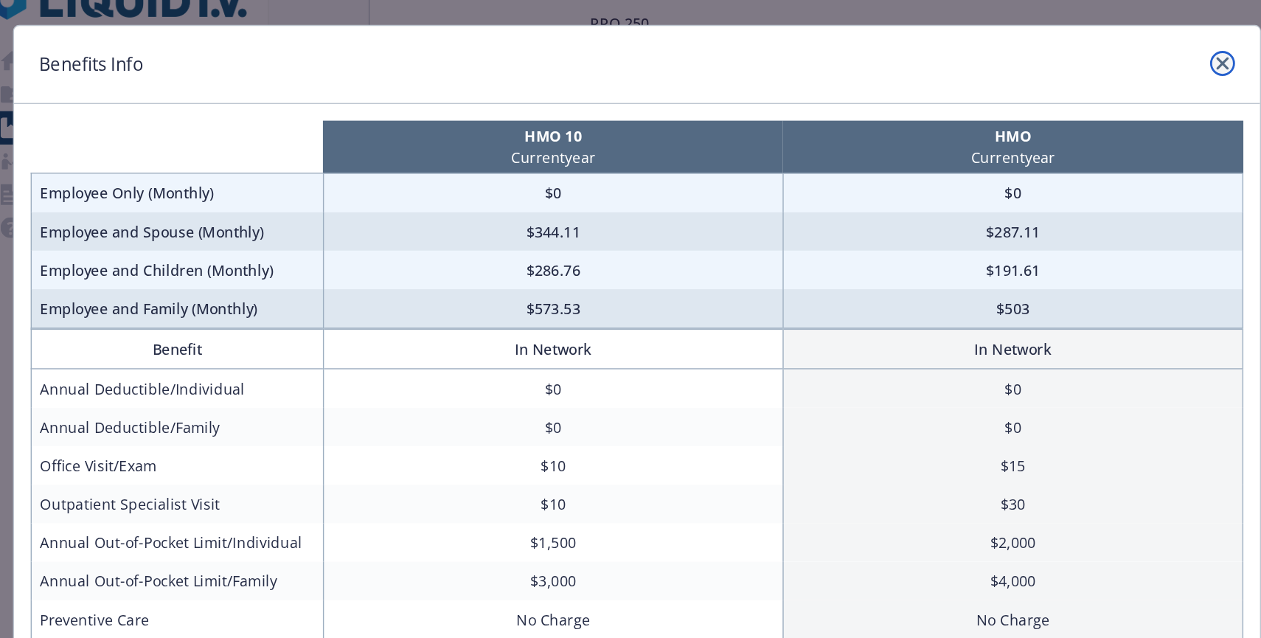
click at [1047, 76] on icon "close" at bounding box center [1045, 74] width 9 height 9
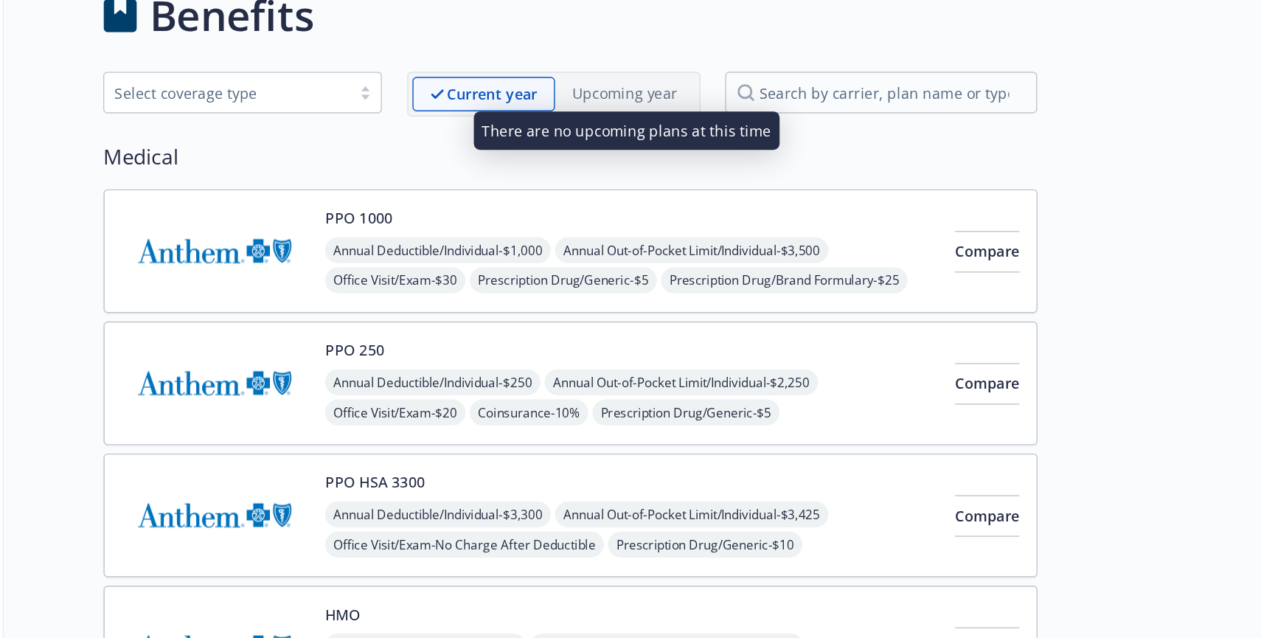
click at [804, 102] on p "Upcoming year" at bounding box center [810, 95] width 74 height 15
